Goal: Complete application form: Complete application form

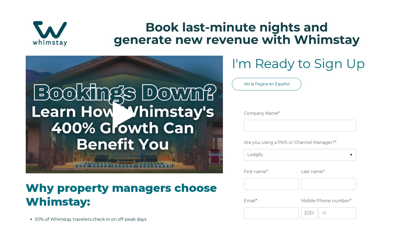
select select "Lodgify"
select select "US"
select select "Standard"
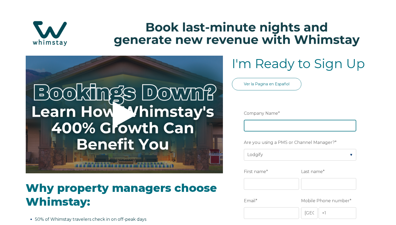
click at [293, 124] on input "Company Name *" at bounding box center [300, 126] width 113 height 12
type input "Mountain and Valley Homes"
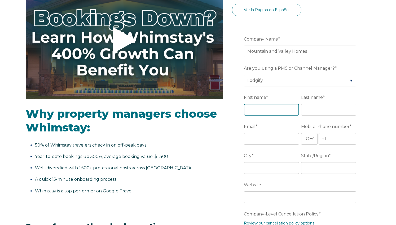
scroll to position [79, 0]
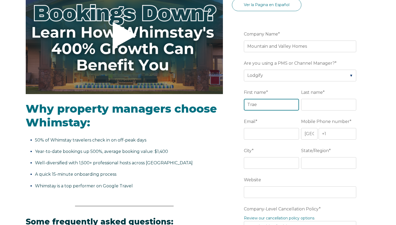
type input "Trae"
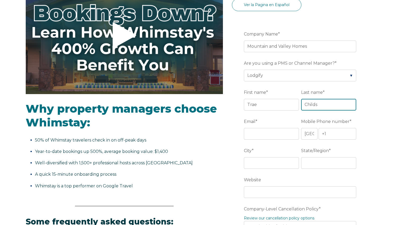
type input "Childs"
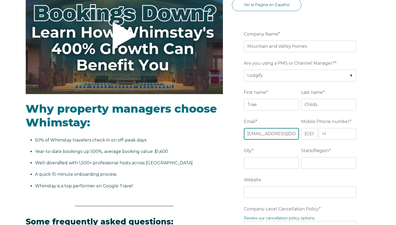
scroll to position [0, 0]
type input "[EMAIL_ADDRESS][DOMAIN_NAME]"
type input "+1 5419652052"
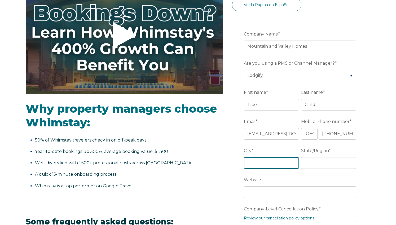
click at [263, 165] on input "City *" at bounding box center [271, 163] width 55 height 12
type input "Wenatchee"
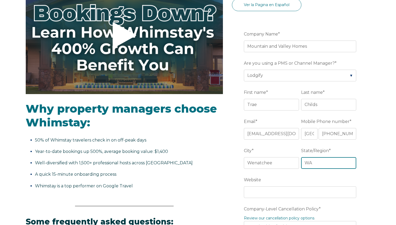
type input "WA"
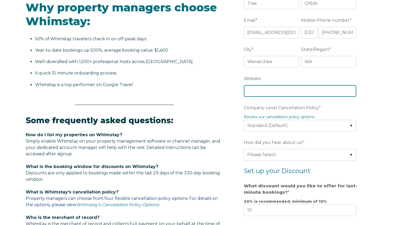
scroll to position [181, 0]
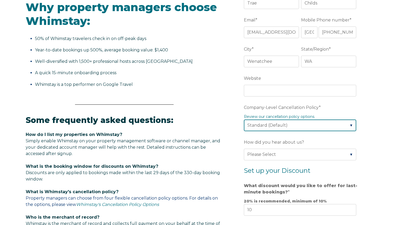
click at [304, 130] on select "Please Select Partial Standard (Default) Moderate Strict" at bounding box center [300, 126] width 113 height 12
select select "Strict"
click at [244, 120] on select "Please Select Partial Standard (Default) Moderate Strict" at bounding box center [300, 126] width 113 height 12
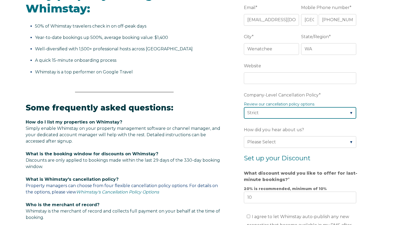
scroll to position [204, 0]
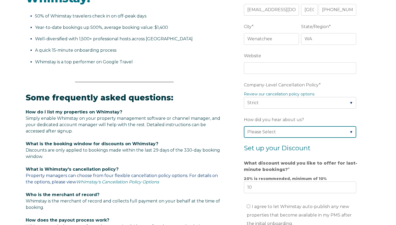
click at [304, 128] on select "Please Select Found Whimstay through a Google search Spoke to a Whimstay salesp…" at bounding box center [300, 132] width 113 height 12
select select "Other"
click at [244, 126] on select "Please Select Found Whimstay through a Google search Spoke to a Whimstay salesp…" at bounding box center [300, 132] width 113 height 12
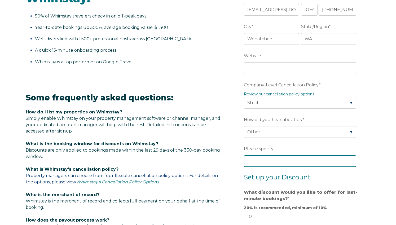
click at [265, 163] on input "Please specify" at bounding box center [300, 162] width 113 height 12
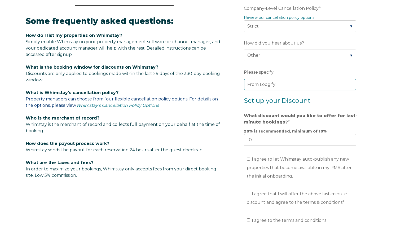
scroll to position [282, 0]
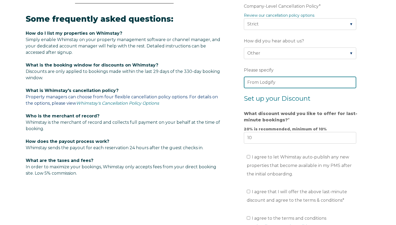
type input "From Lodgify"
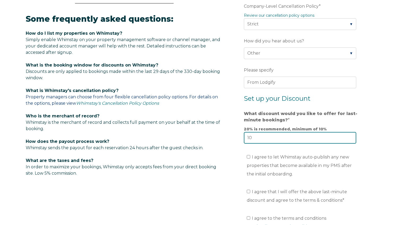
click at [271, 140] on input "10" at bounding box center [300, 138] width 113 height 12
click at [351, 137] on input "11" at bounding box center [300, 138] width 113 height 12
click at [351, 137] on input "12" at bounding box center [300, 138] width 113 height 12
click at [351, 137] on input "13" at bounding box center [300, 138] width 113 height 12
click at [351, 137] on input "14" at bounding box center [300, 138] width 113 height 12
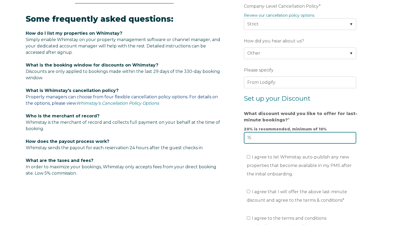
type input "15"
click at [351, 137] on input "15" at bounding box center [300, 138] width 113 height 12
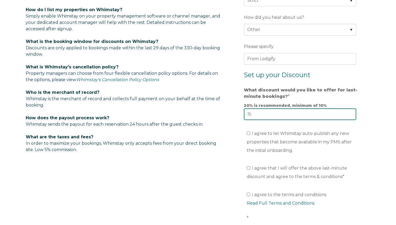
scroll to position [312, 0]
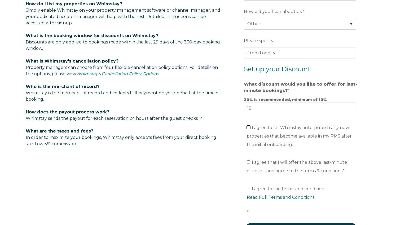
click at [248, 126] on input "I agree to let Whimstay auto-publish any new properties that become available i…" at bounding box center [248, 127] width 3 height 3
checkbox input "true"
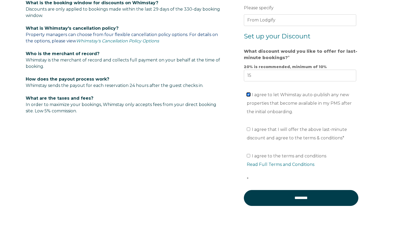
scroll to position [346, 0]
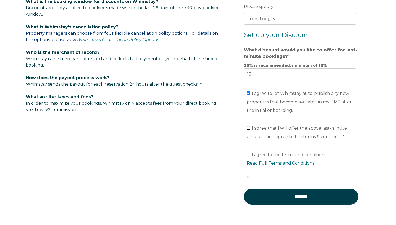
click at [249, 128] on input "I agree that I will offer the above last-minute discount and agree to the terms…" at bounding box center [248, 127] width 3 height 3
checkbox input "true"
click at [249, 155] on input "I agree to the terms and conditions Read Full Terms and Conditions *" at bounding box center [248, 154] width 3 height 3
checkbox input "true"
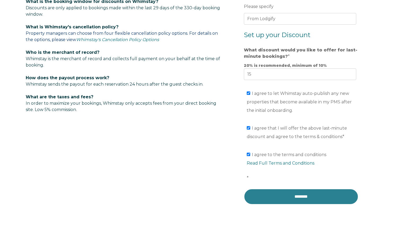
click at [299, 193] on input "********" at bounding box center [301, 197] width 115 height 16
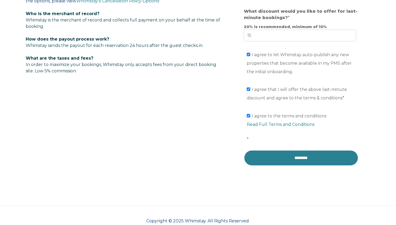
scroll to position [386, 0]
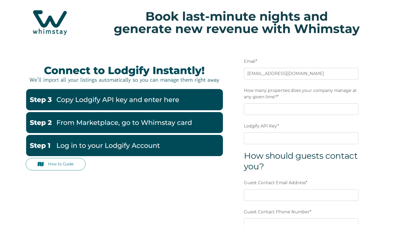
scroll to position [11, 0]
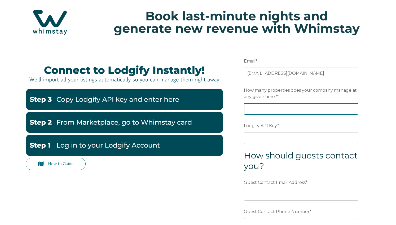
click at [305, 109] on input "How many properties does your company manage at any given time? *" at bounding box center [301, 109] width 115 height 12
click at [353, 108] on input "1" at bounding box center [301, 109] width 115 height 12
type input "2"
click at [353, 108] on input "2" at bounding box center [301, 109] width 115 height 12
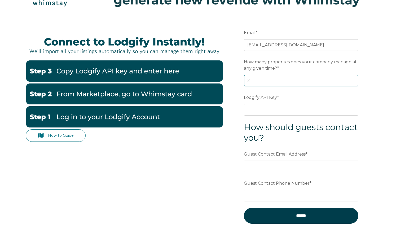
scroll to position [40, 0]
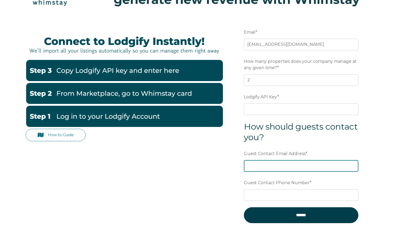
click at [281, 169] on input "Guest Contact Email Address *" at bounding box center [301, 166] width 115 height 12
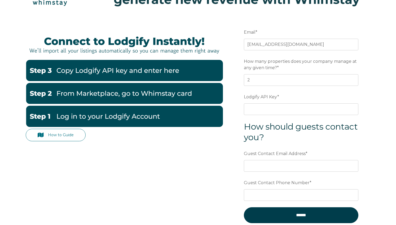
click at [220, 145] on div "How to Guide" at bounding box center [124, 138] width 197 height 19
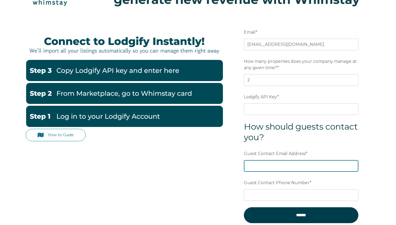
click at [284, 166] on input "Guest Contact Email Address *" at bounding box center [301, 166] width 115 height 12
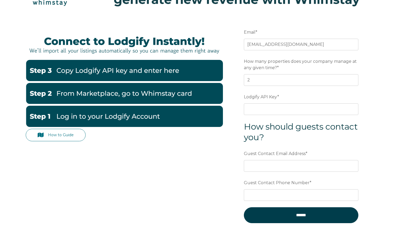
click at [356, 150] on label "Guest Contact Email Address *" at bounding box center [301, 154] width 115 height 10
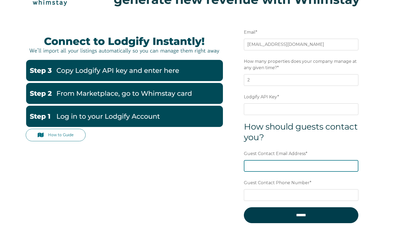
click at [356, 160] on input "Guest Contact Email Address *" at bounding box center [301, 166] width 115 height 12
click at [310, 170] on input "Guest Contact Email Address *" at bounding box center [301, 166] width 115 height 12
click at [266, 166] on input "Guest Contact Email Address *" at bounding box center [301, 166] width 115 height 12
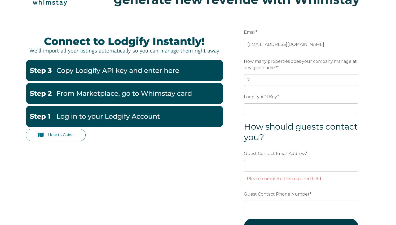
click at [259, 152] on span "Guest Contact Email Address" at bounding box center [275, 154] width 62 height 8
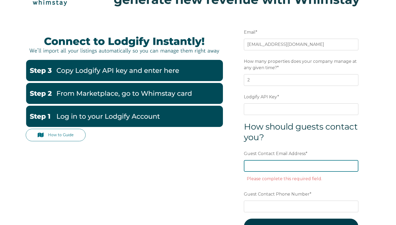
click at [259, 160] on input "Guest Contact Email Address *" at bounding box center [301, 166] width 115 height 12
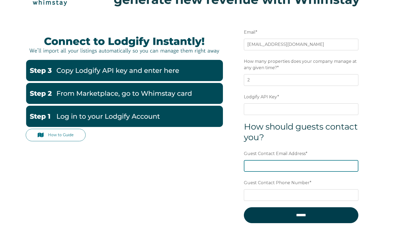
click at [261, 164] on input "Guest Contact Email Address *" at bounding box center [301, 166] width 115 height 12
type input "[EMAIL_ADDRESS][DOMAIN_NAME]"
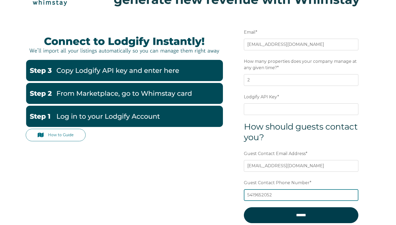
type input "5419652052"
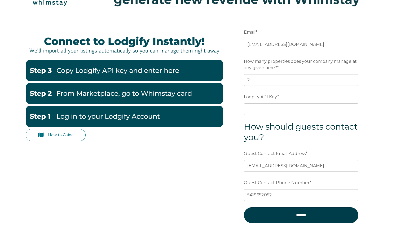
click at [365, 145] on form "Email * [EMAIL_ADDRESS][DOMAIN_NAME] Preferred language SDR How many properties…" at bounding box center [301, 129] width 139 height 226
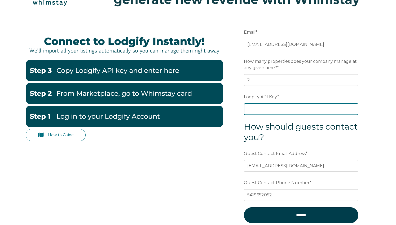
click at [287, 110] on input "Lodgify API Key *" at bounding box center [301, 109] width 115 height 12
paste input "8DntbcafDtx8taB+zAzg8RV7tuxsXZ5yCciLLVJBD4epeuwcyhHkgX0RldqUmLd7"
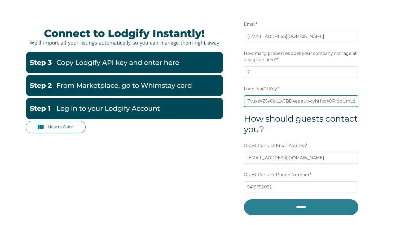
scroll to position [48, 0]
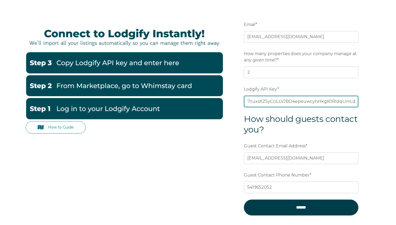
type input "8DntbcafDtx8taB+zAzg8RV7tuxsXZ5yCciLLVJBD4epeuwcyhHkgX0RldqUmLd7"
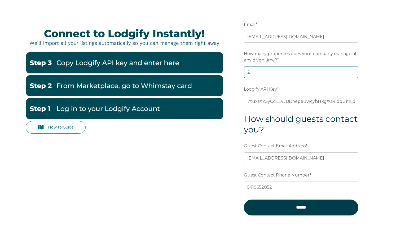
click at [291, 73] on input "2" at bounding box center [301, 73] width 115 height 12
type input "1"
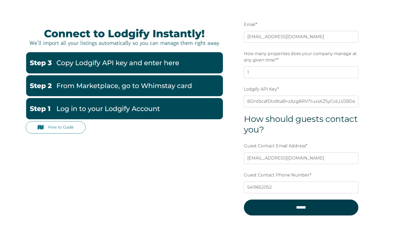
click at [370, 92] on form "Email * [EMAIL_ADDRESS][DOMAIN_NAME] Preferred language SDR How many properties…" at bounding box center [301, 121] width 139 height 226
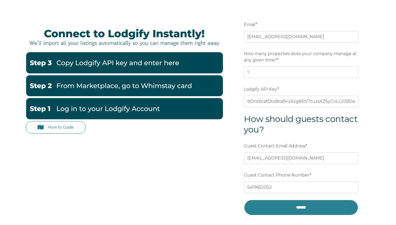
click at [301, 211] on input "******" at bounding box center [301, 208] width 115 height 16
